Goal: Information Seeking & Learning: Learn about a topic

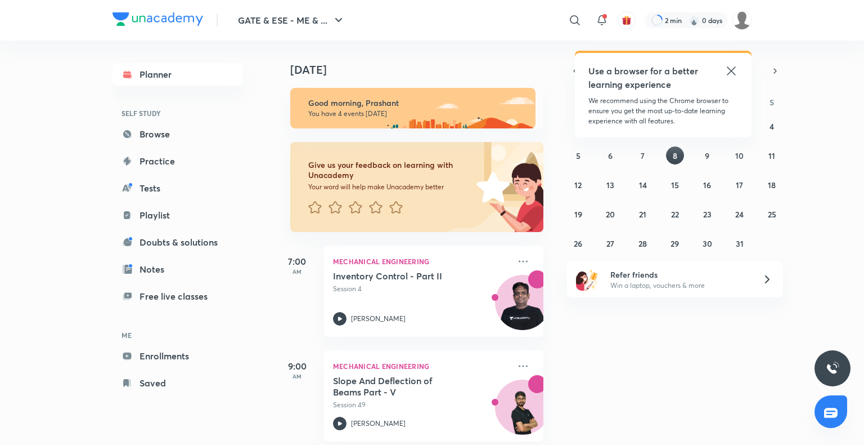
click at [731, 73] on icon at bounding box center [732, 71] width 14 height 14
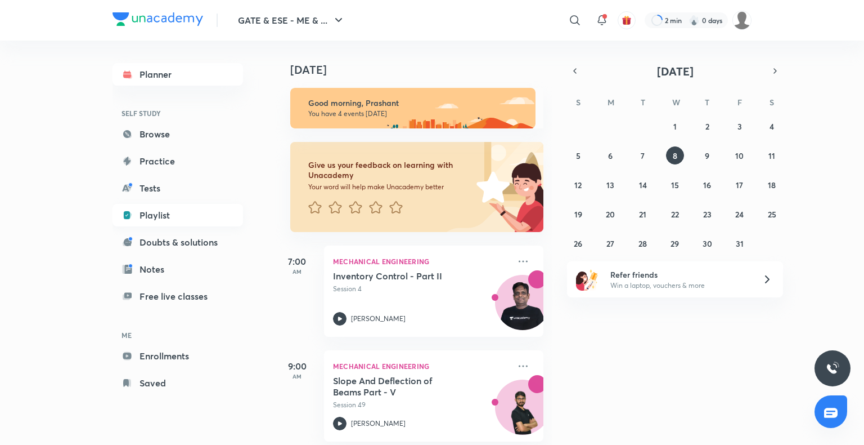
click at [178, 215] on link "Playlist" at bounding box center [178, 215] width 131 height 23
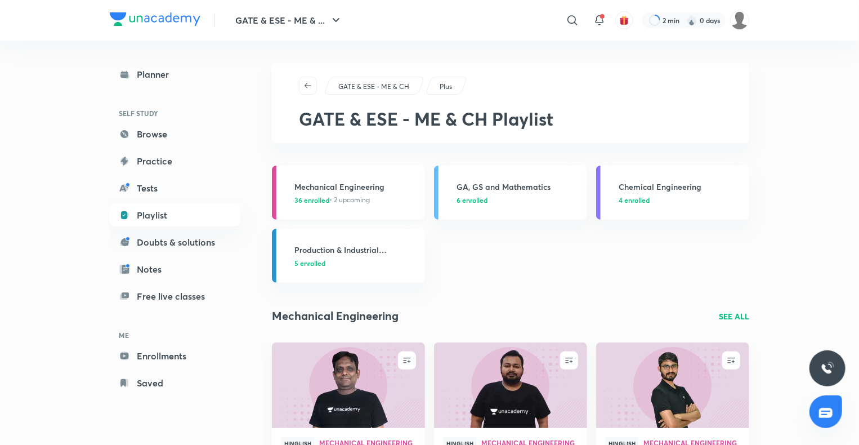
click at [335, 198] on span "36 enrolled • 2 upcoming" at bounding box center [331, 200] width 75 height 10
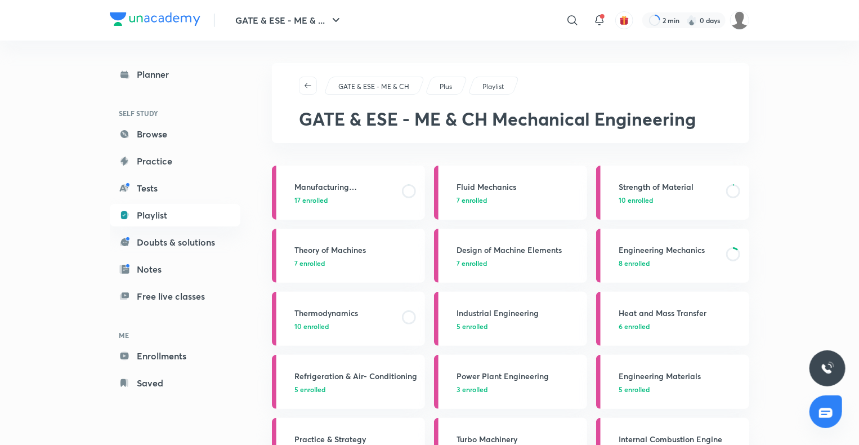
click at [335, 198] on p "17 enrolled" at bounding box center [344, 200] width 101 height 10
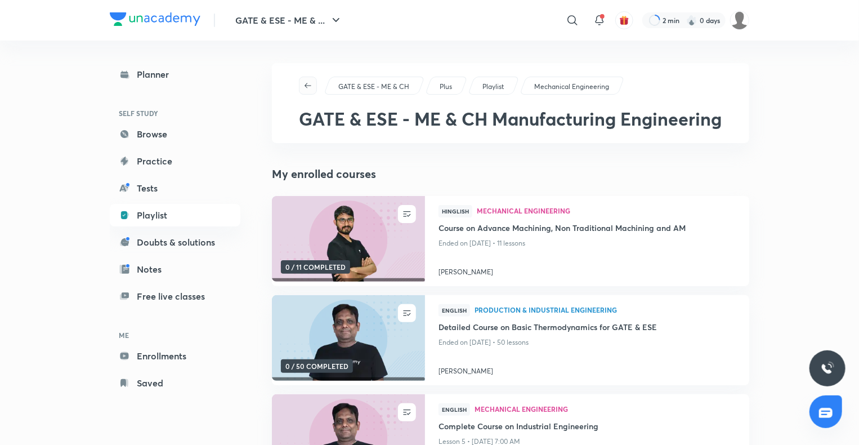
click at [308, 82] on icon "button" at bounding box center [307, 85] width 9 height 9
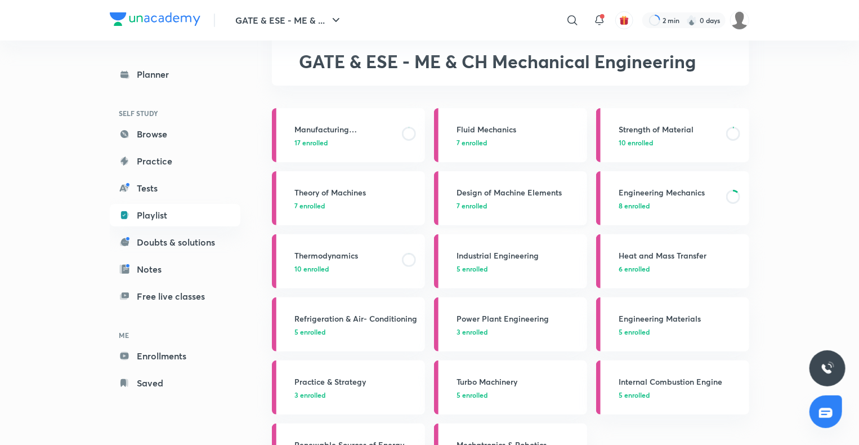
scroll to position [60, 0]
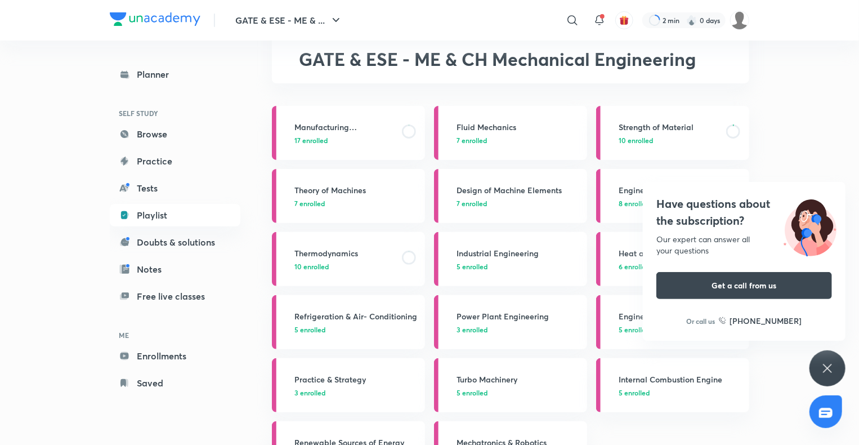
click at [840, 377] on div "Have questions about the subscription? Our expert can answer all your questions…" at bounding box center [827, 368] width 36 height 36
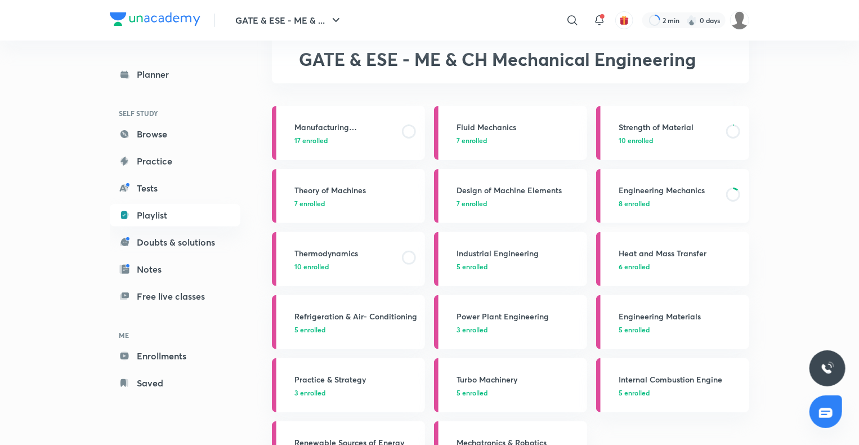
click at [630, 190] on h3 "Engineering Mechanics" at bounding box center [669, 190] width 101 height 12
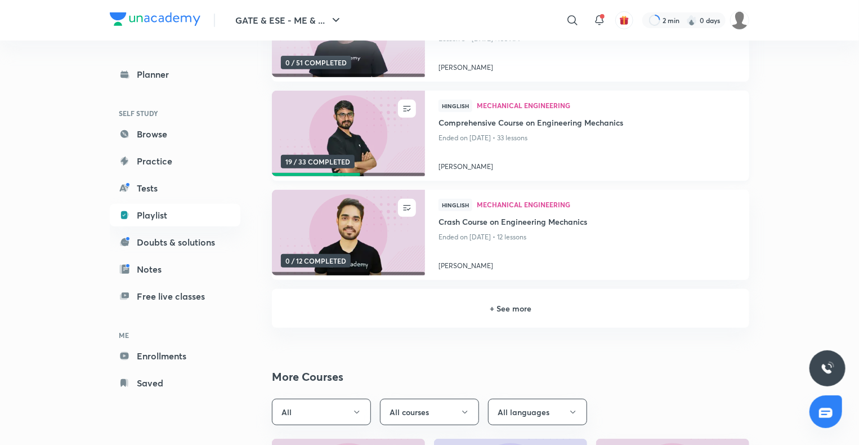
scroll to position [229, 0]
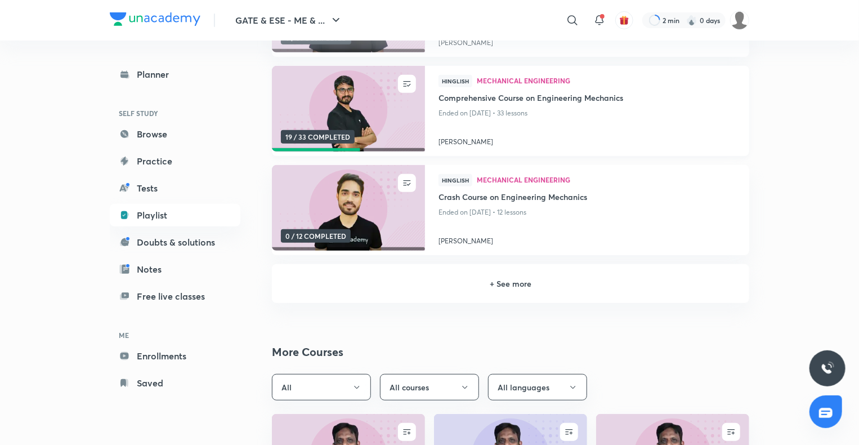
click at [358, 105] on img at bounding box center [348, 108] width 156 height 87
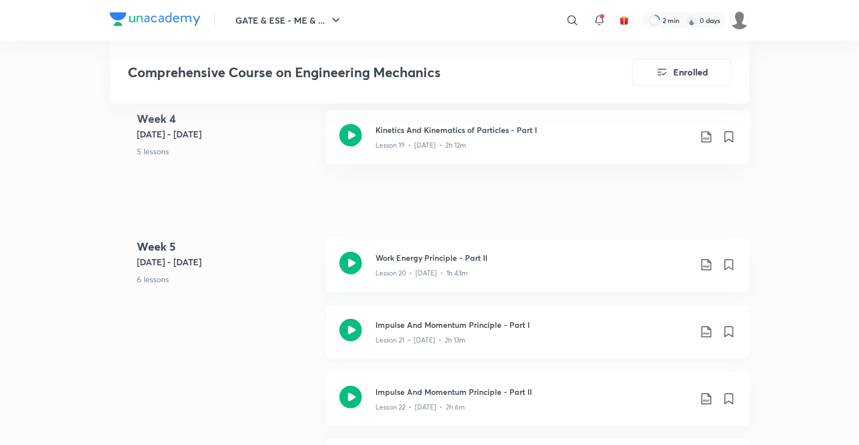
scroll to position [2055, 0]
